Goal: Register for event/course

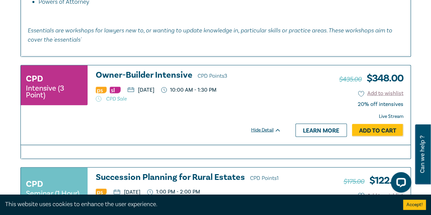
scroll to position [885, 0]
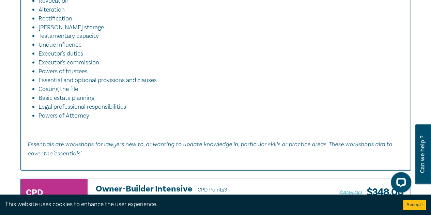
scroll to position [851, 0]
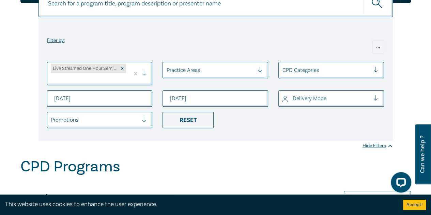
scroll to position [170, 0]
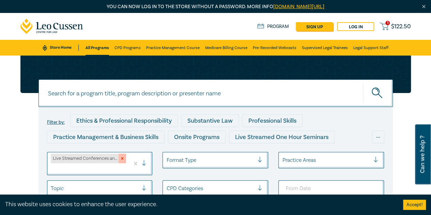
click at [122, 158] on icon "Remove Live Streamed Conferences and Intensives" at bounding box center [122, 158] width 2 height 2
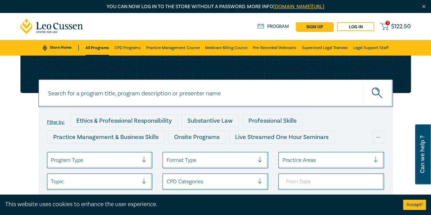
click at [122, 159] on div at bounding box center [95, 160] width 88 height 9
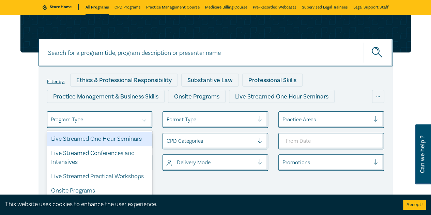
scroll to position [42, 0]
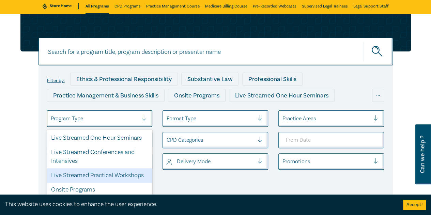
click at [118, 170] on div "Live Streamed Practical Workshops" at bounding box center [100, 175] width 106 height 14
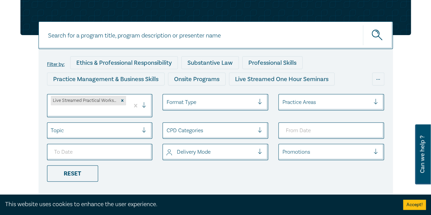
scroll to position [102, 0]
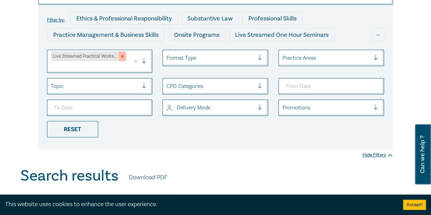
click at [125, 56] on div "Remove Live Streamed Practical Workshops" at bounding box center [121, 56] width 7 height 10
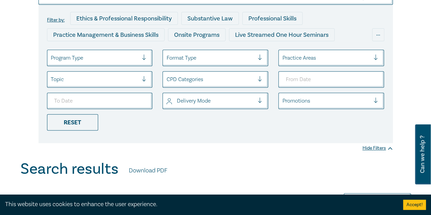
click at [109, 65] on div "Program Type" at bounding box center [100, 58] width 106 height 16
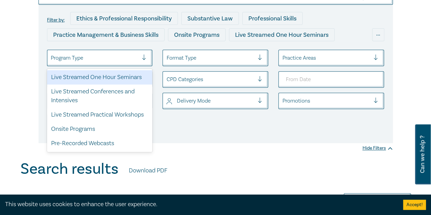
click at [111, 80] on div "Live Streamed One Hour Seminars" at bounding box center [100, 77] width 106 height 14
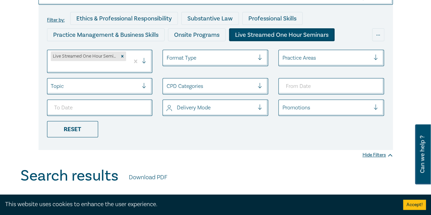
click at [221, 152] on div "Filter by: Ethics & Professional Responsibility Substantive Law Professional Sk…" at bounding box center [215, 59] width 431 height 213
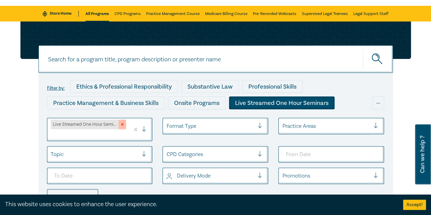
click at [120, 126] on icon "Remove Live Streamed One Hour Seminars" at bounding box center [122, 124] width 5 height 5
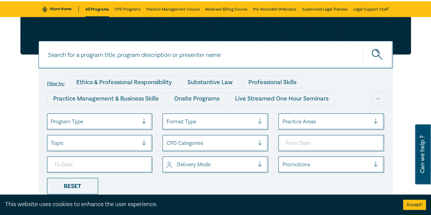
click at [118, 125] on div at bounding box center [95, 121] width 88 height 9
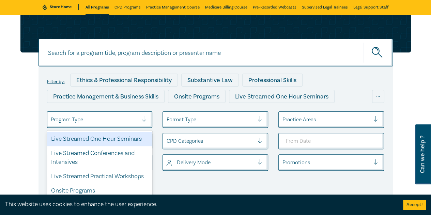
scroll to position [42, 0]
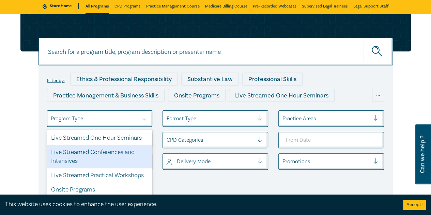
click at [116, 154] on div "Live Streamed Conferences and Intensives" at bounding box center [100, 156] width 106 height 23
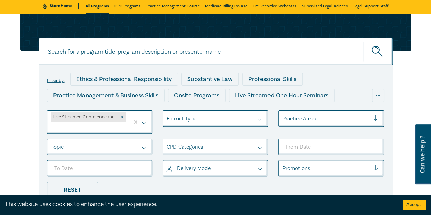
click at [29, 141] on div "Filter by: Ethics & Professional Responsibility Substantive Law Professional Sk…" at bounding box center [215, 112] width 398 height 196
drag, startPoint x: 121, startPoint y: 116, endPoint x: 122, endPoint y: 138, distance: 21.8
click at [121, 116] on icon "Remove Live Streamed Conferences and Intensives" at bounding box center [122, 116] width 5 height 5
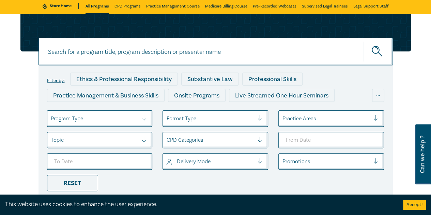
click at [17, 117] on div "Filter by: Ethics & Professional Responsibility Substantive Law Professional Sk…" at bounding box center [215, 109] width 398 height 190
